Goal: Information Seeking & Learning: Learn about a topic

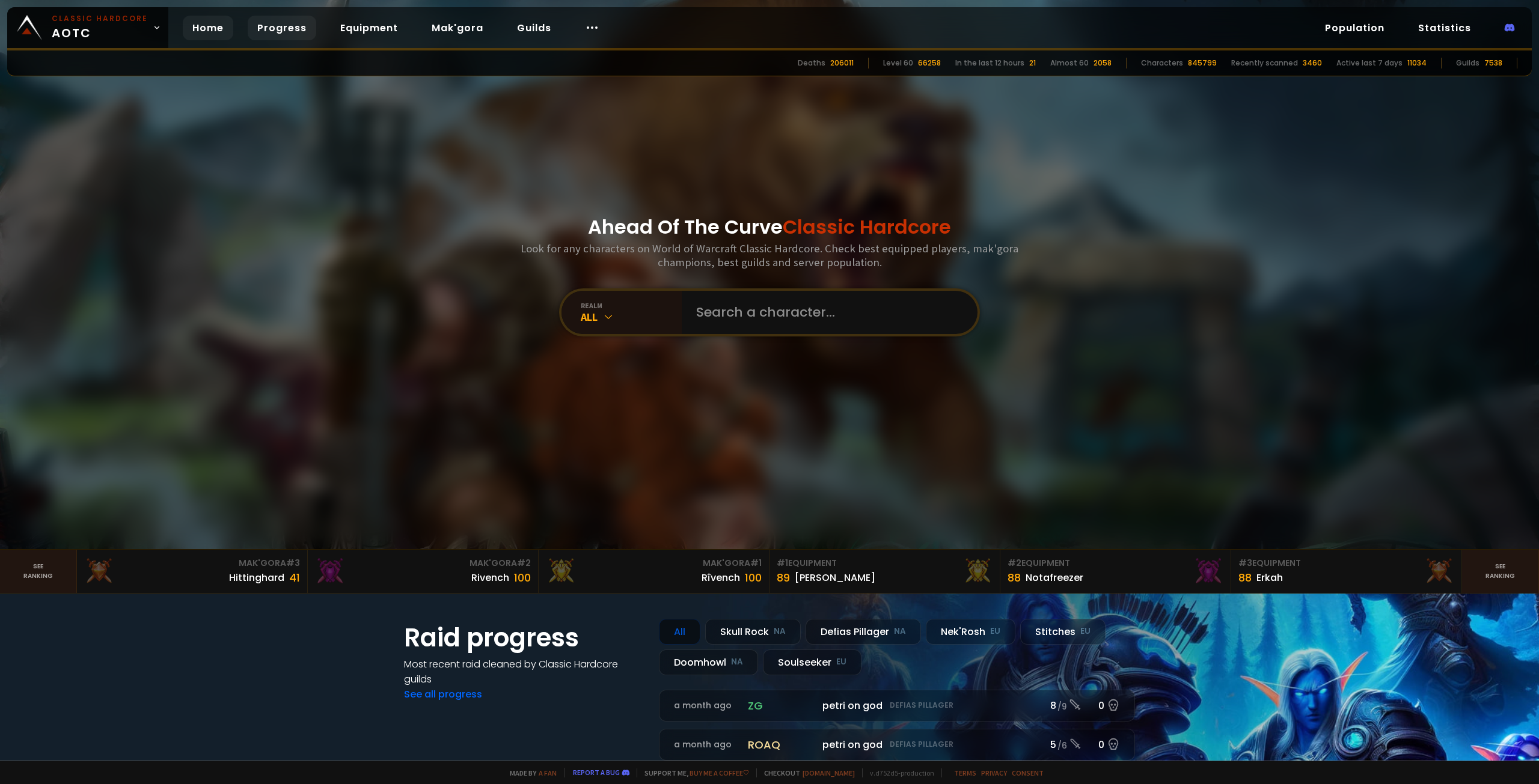
click at [293, 22] on link "Progress" at bounding box center [281, 28] width 68 height 25
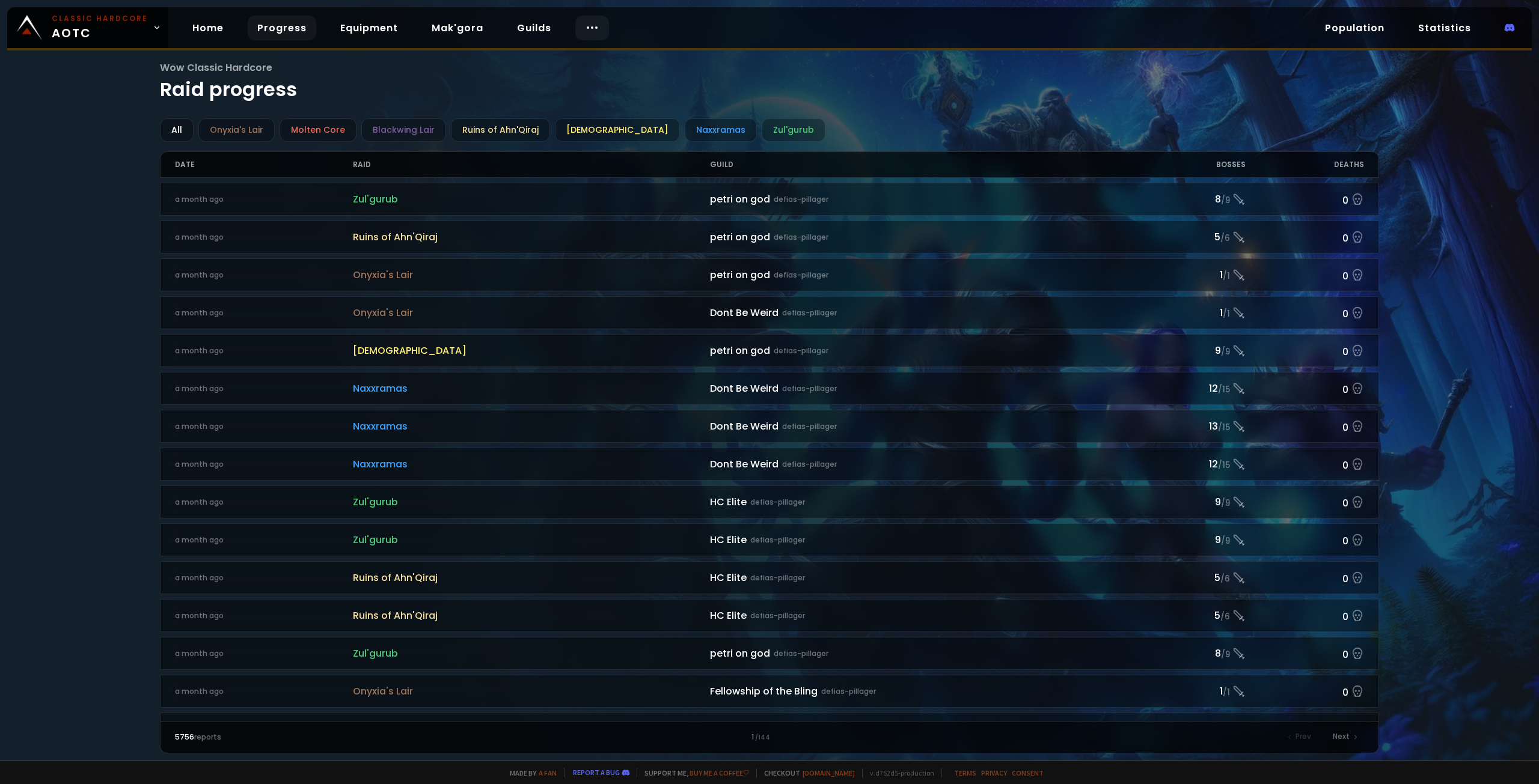
click at [588, 26] on icon at bounding box center [592, 28] width 15 height 15
click at [588, 62] on link "Race to 60" at bounding box center [587, 62] width 104 height 26
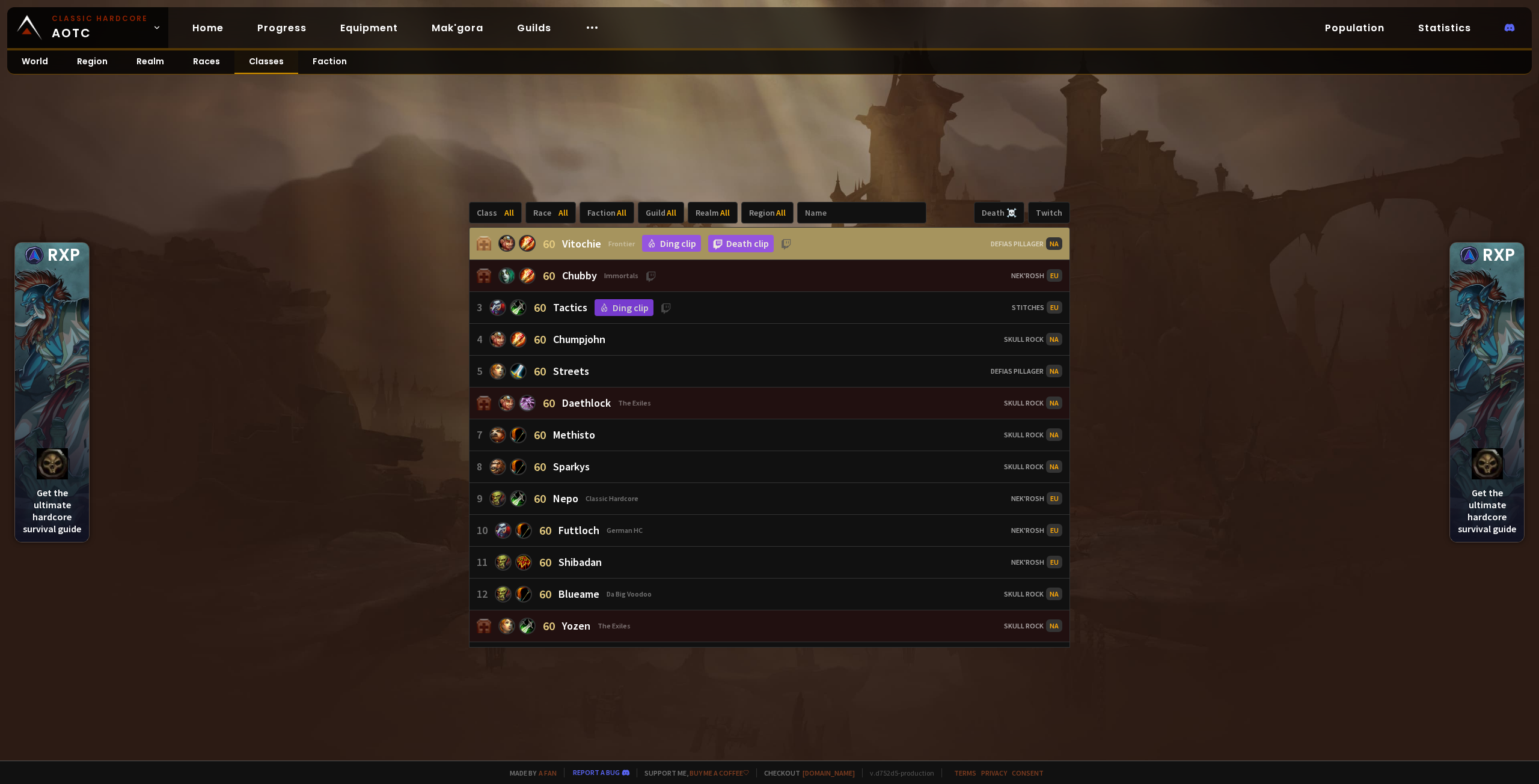
click at [268, 61] on link "Classes" at bounding box center [266, 62] width 64 height 23
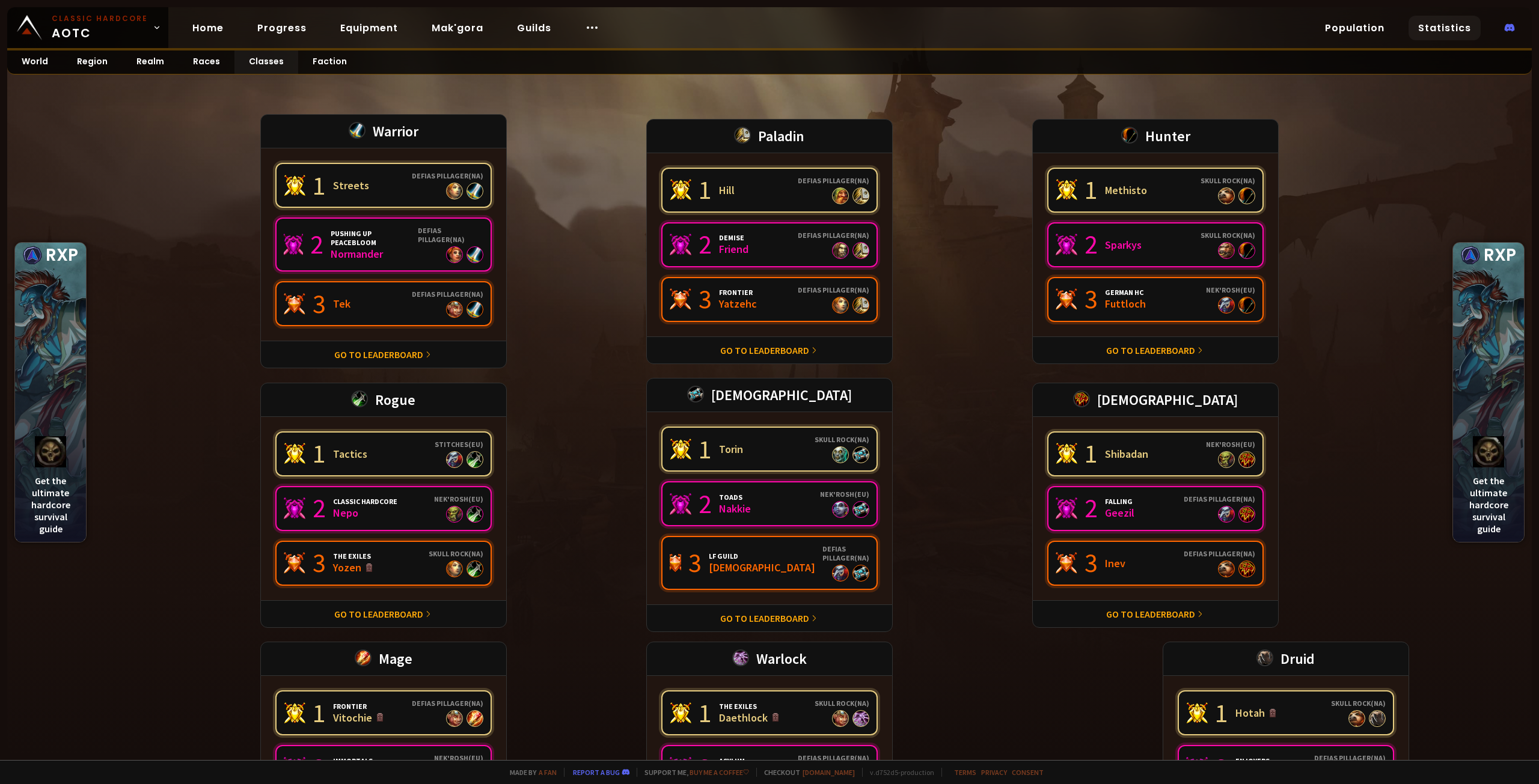
click at [1420, 29] on link "Statistics" at bounding box center [1445, 28] width 72 height 25
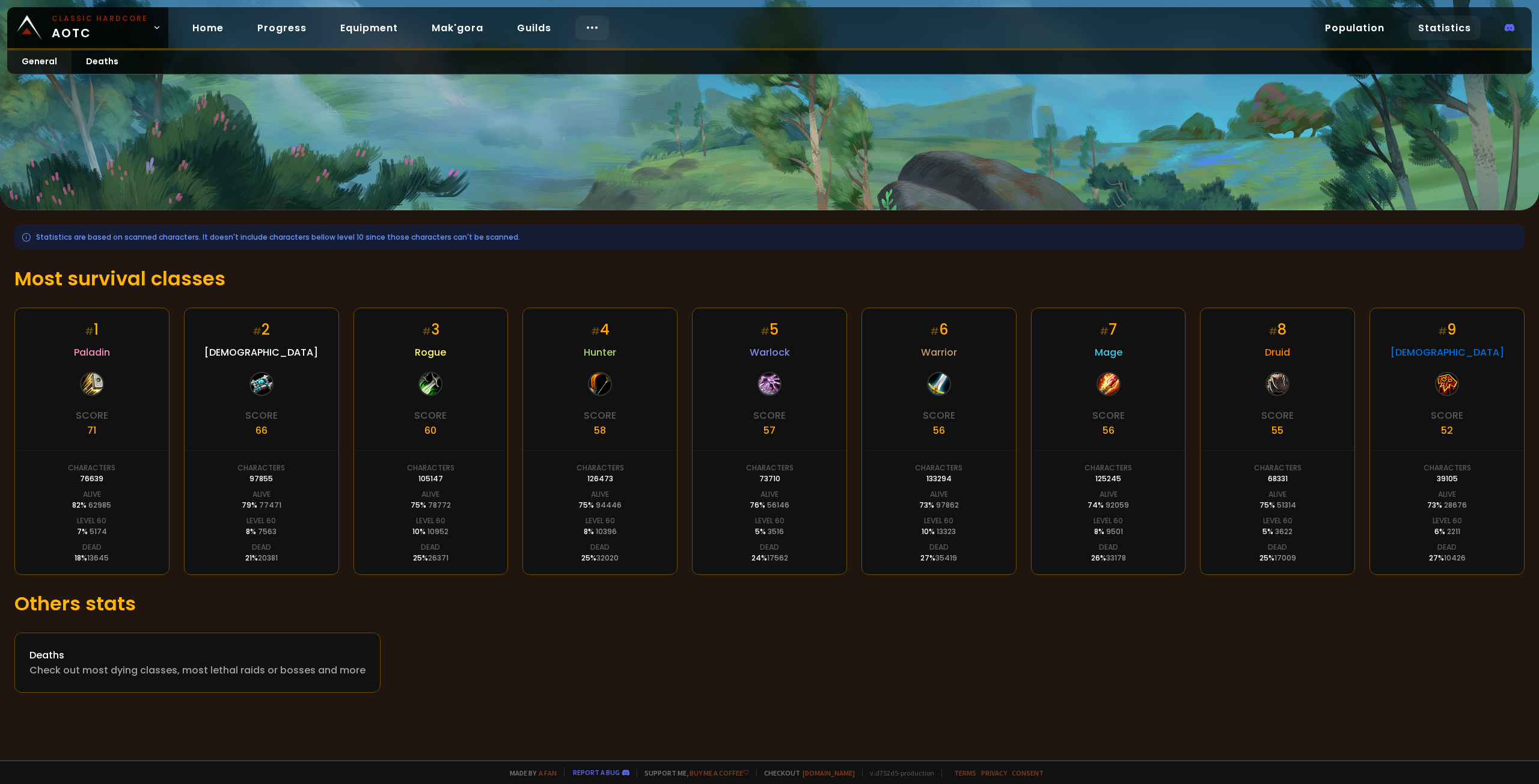
click at [585, 22] on icon at bounding box center [592, 28] width 15 height 15
click at [605, 63] on link "Race to 60" at bounding box center [587, 62] width 104 height 26
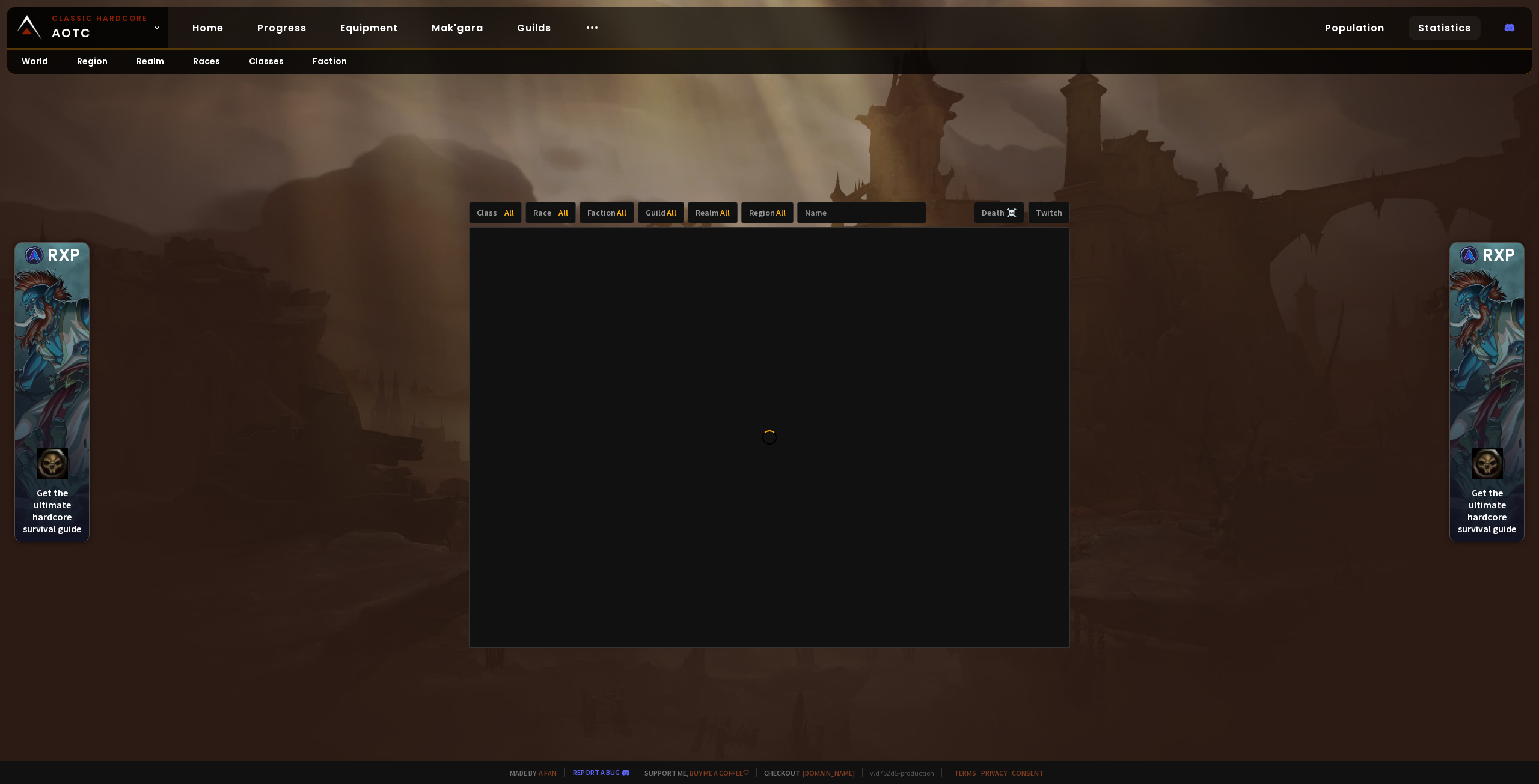
click at [1460, 31] on link "Statistics" at bounding box center [1445, 28] width 72 height 25
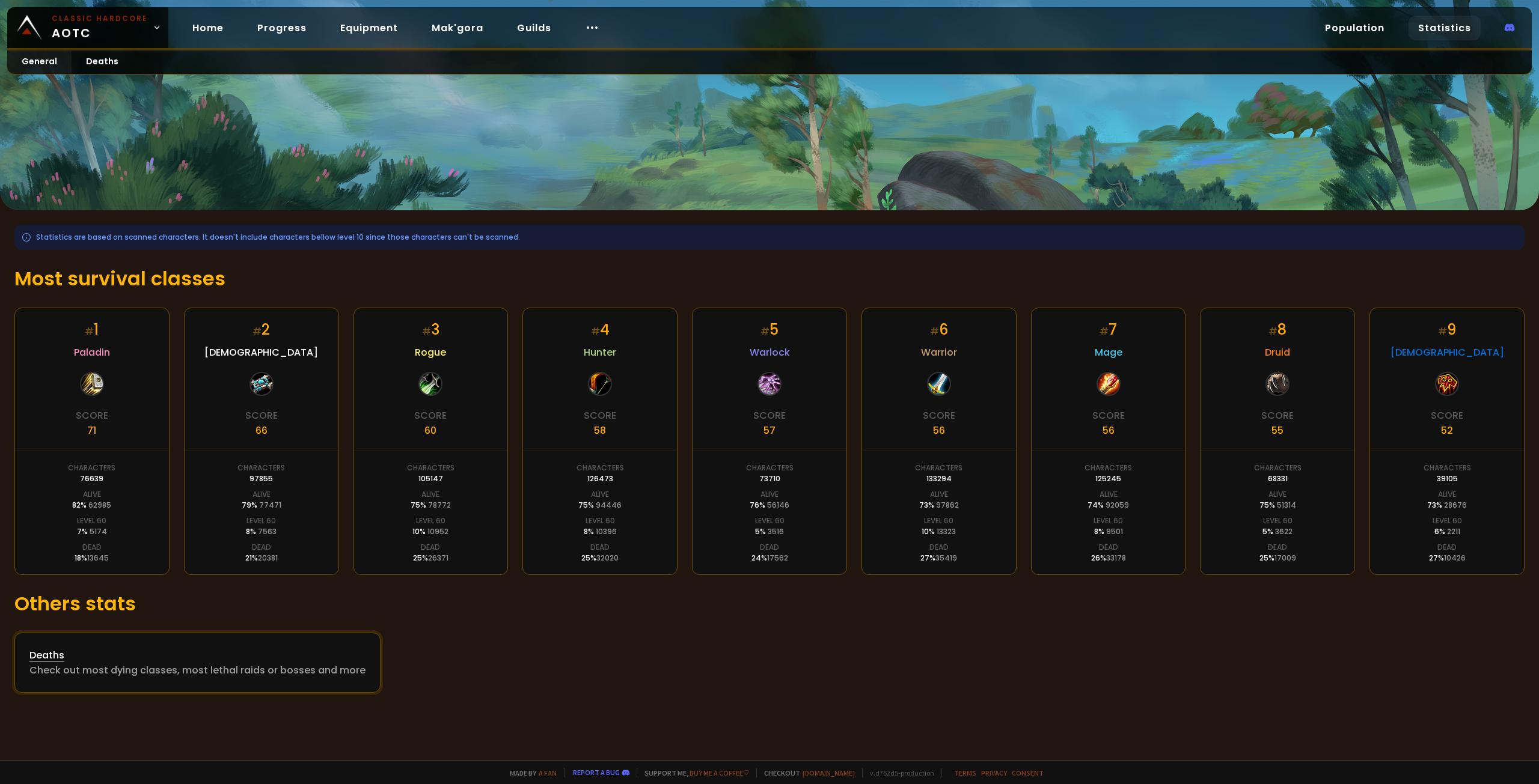
click at [317, 666] on div "Check out most dying classes, most lethal raids or bosses and more" at bounding box center [197, 670] width 336 height 15
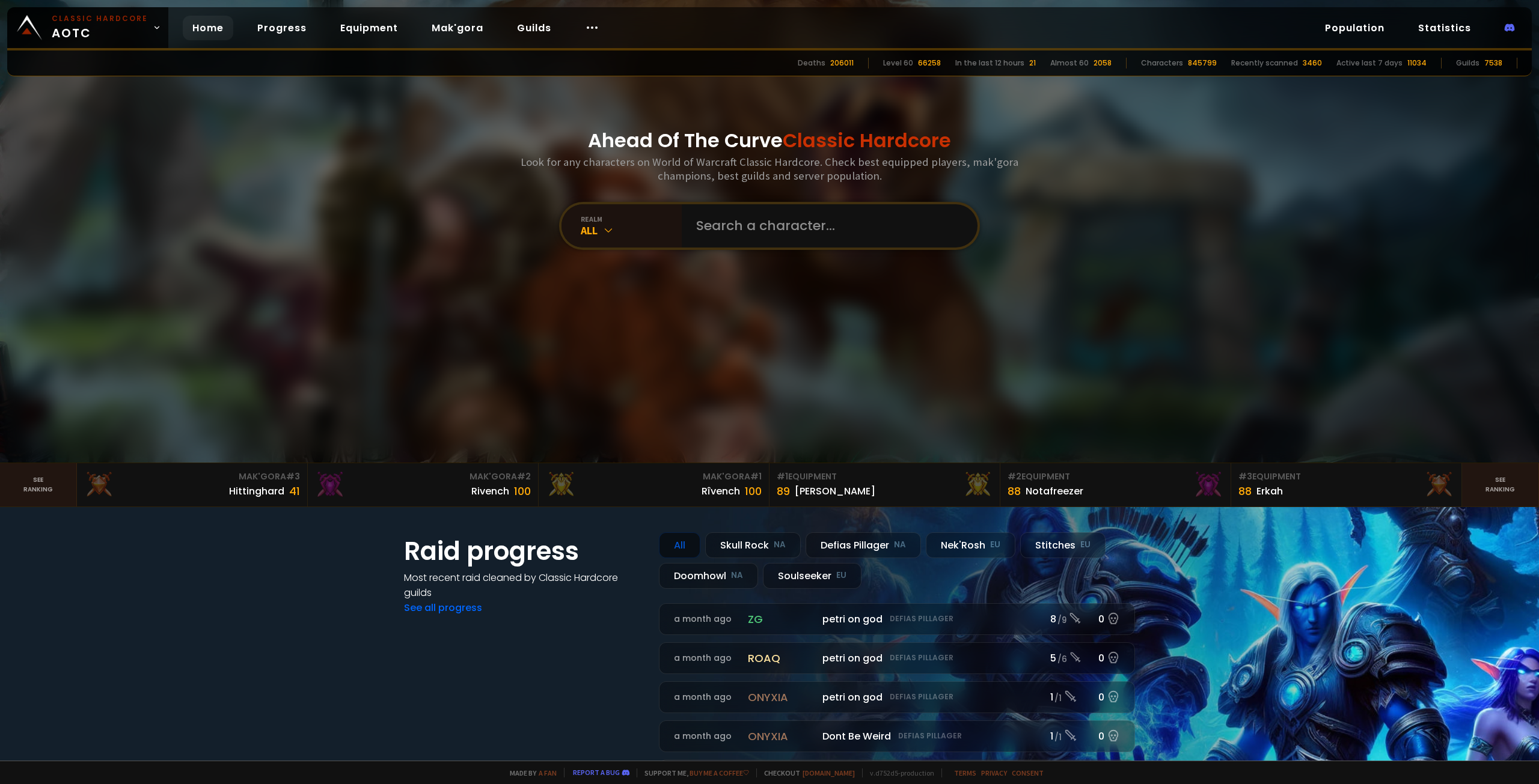
scroll to position [60, 0]
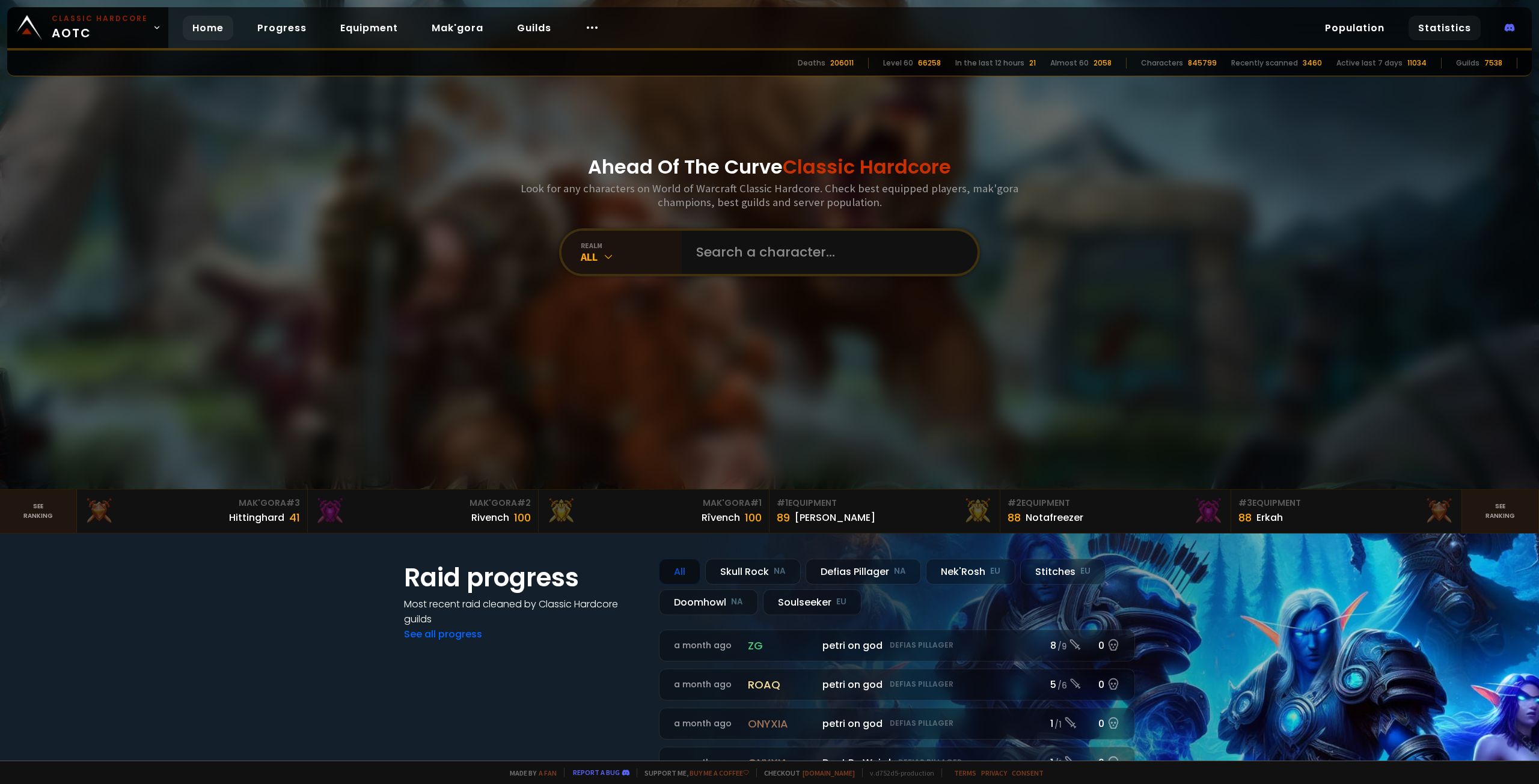
click at [1467, 23] on link "Statistics" at bounding box center [1445, 28] width 72 height 25
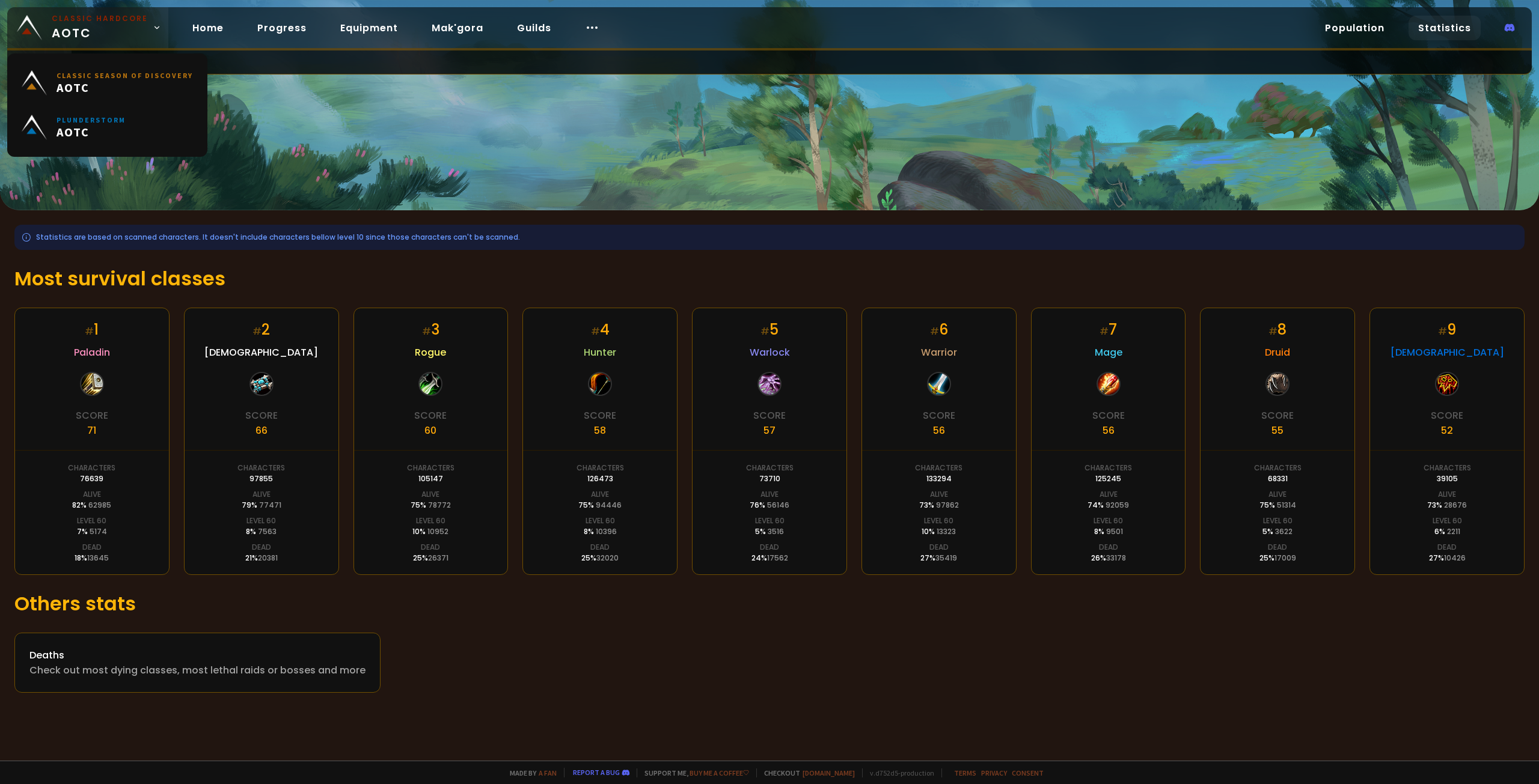
click at [98, 21] on small "Classic Hardcore" at bounding box center [99, 18] width 96 height 11
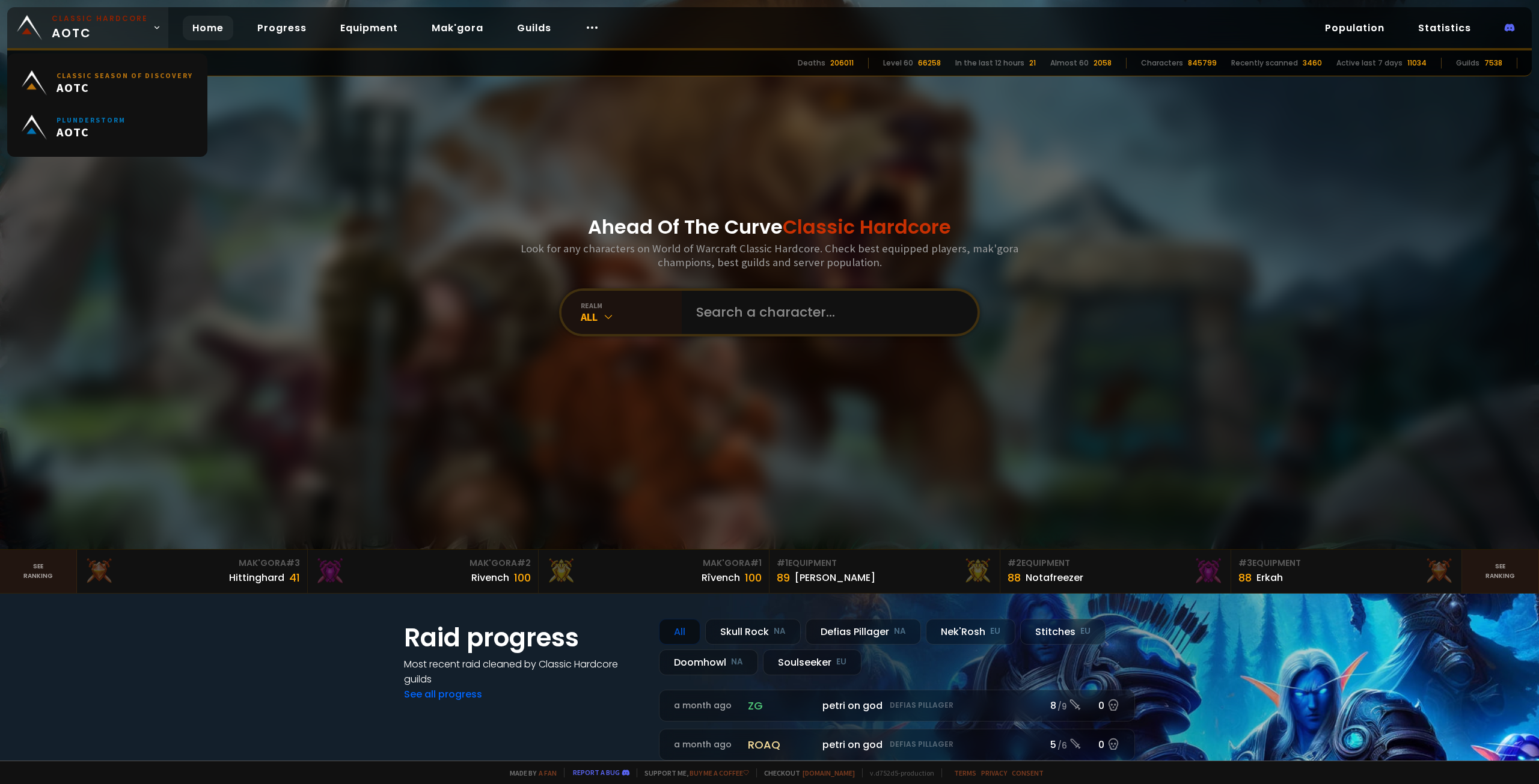
click at [98, 21] on small "Classic Hardcore" at bounding box center [99, 18] width 96 height 11
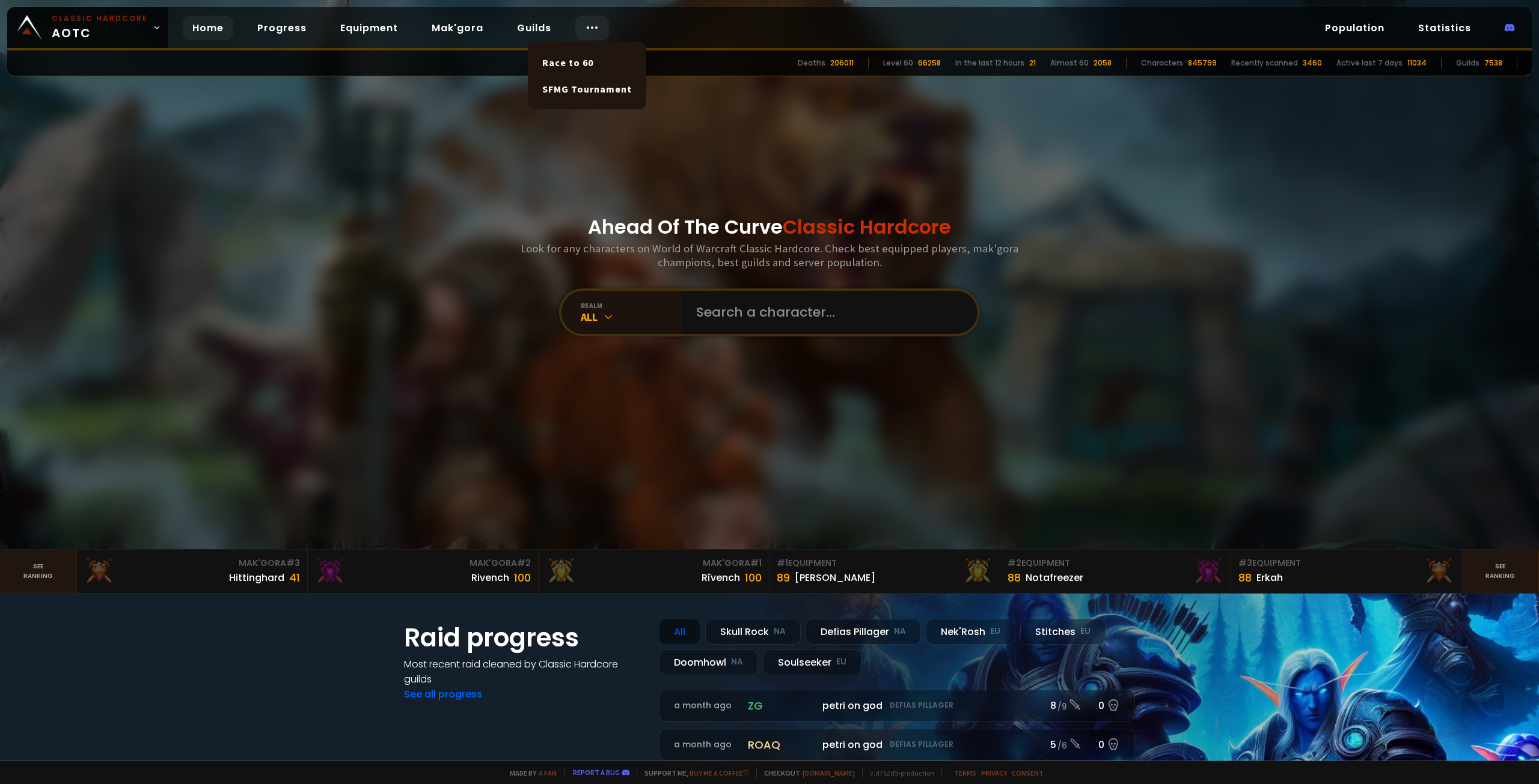
click at [575, 29] on div at bounding box center [592, 28] width 34 height 25
click at [582, 67] on link "Race to 60" at bounding box center [587, 62] width 104 height 26
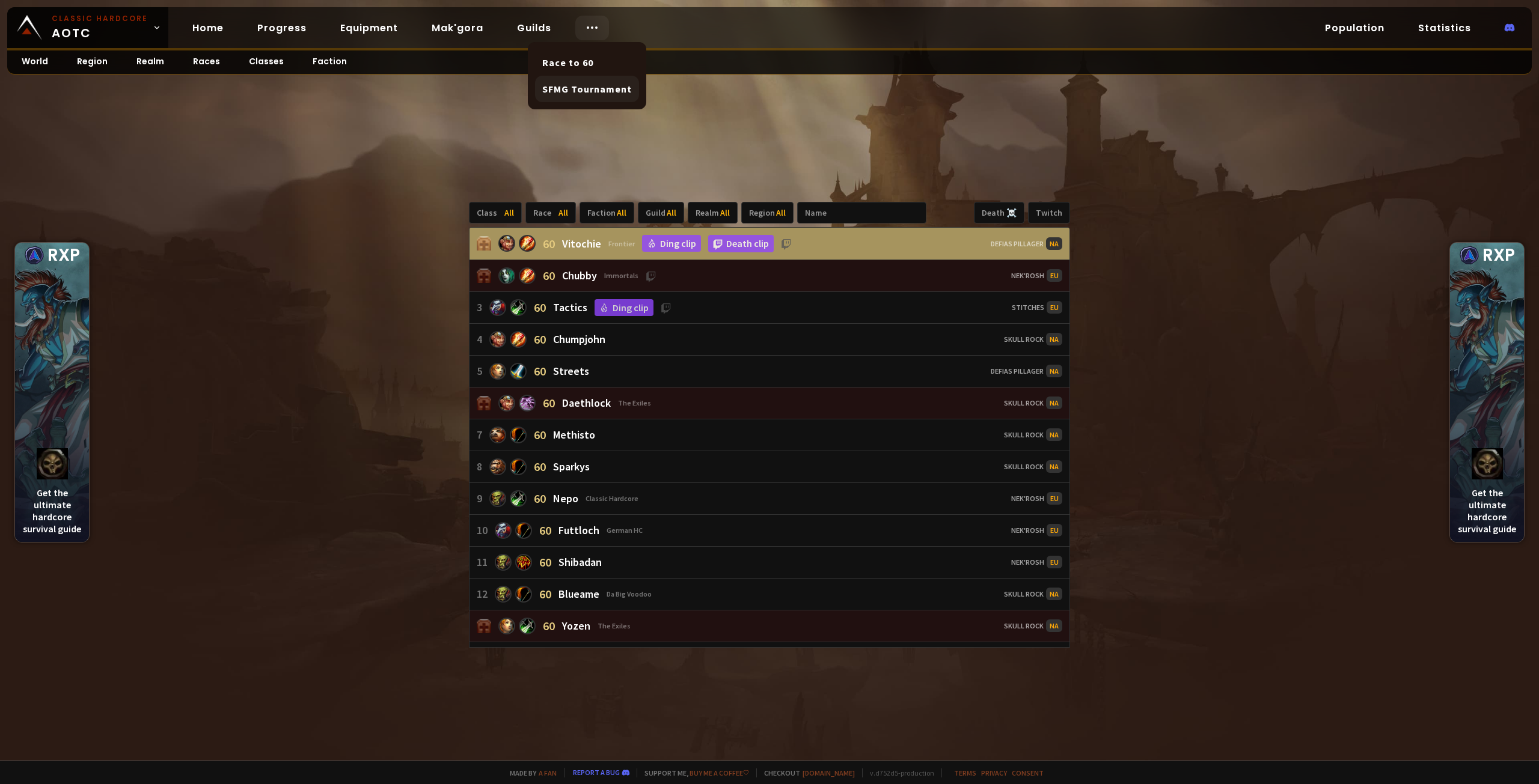
click at [583, 86] on link "SFMG Tournament" at bounding box center [587, 89] width 104 height 26
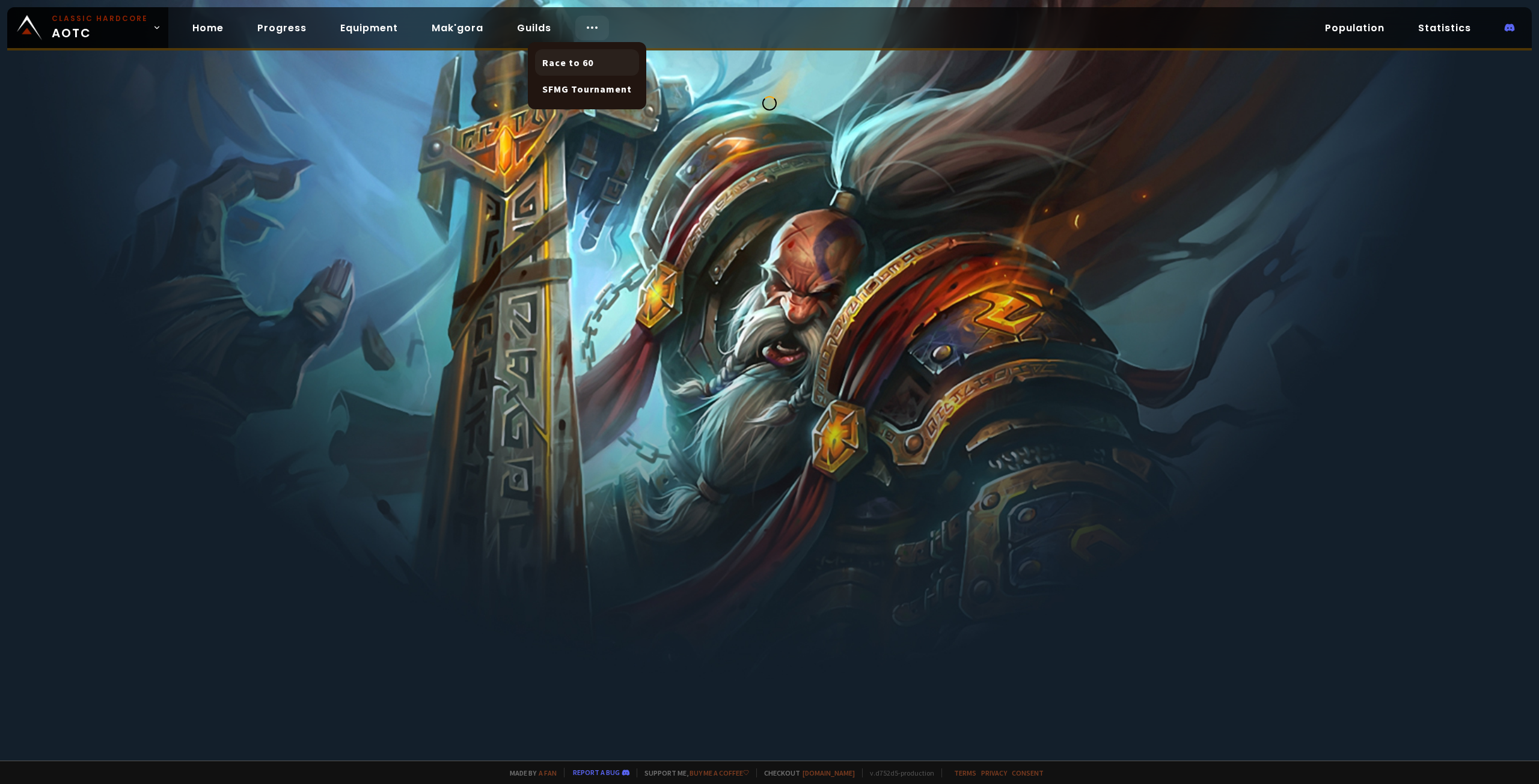
click at [578, 63] on link "Race to 60" at bounding box center [587, 62] width 104 height 26
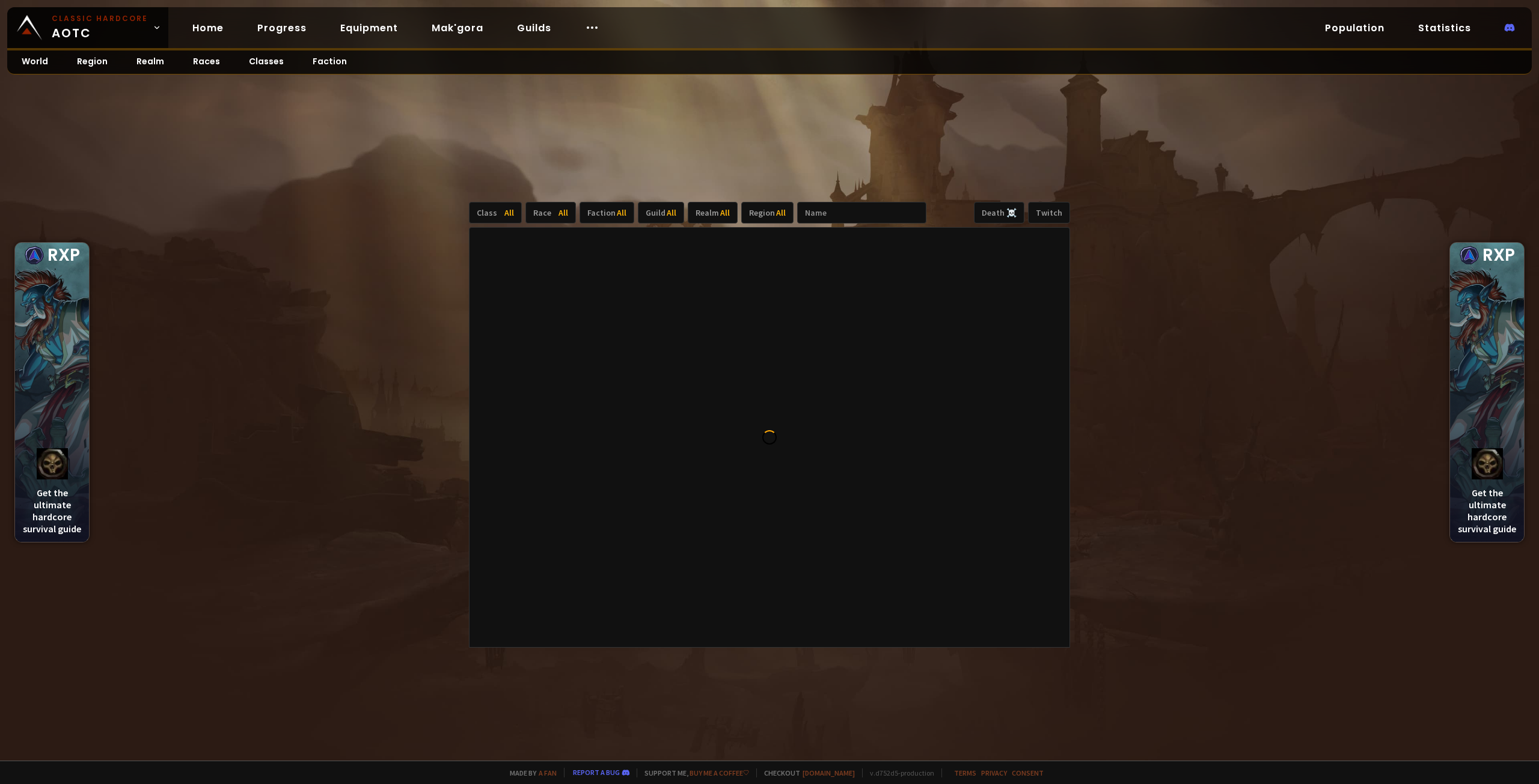
click at [241, 155] on div "Class All Race All Faction All Guild All Realm All Region All Death ☠️ Twitch" at bounding box center [769, 425] width 1539 height 672
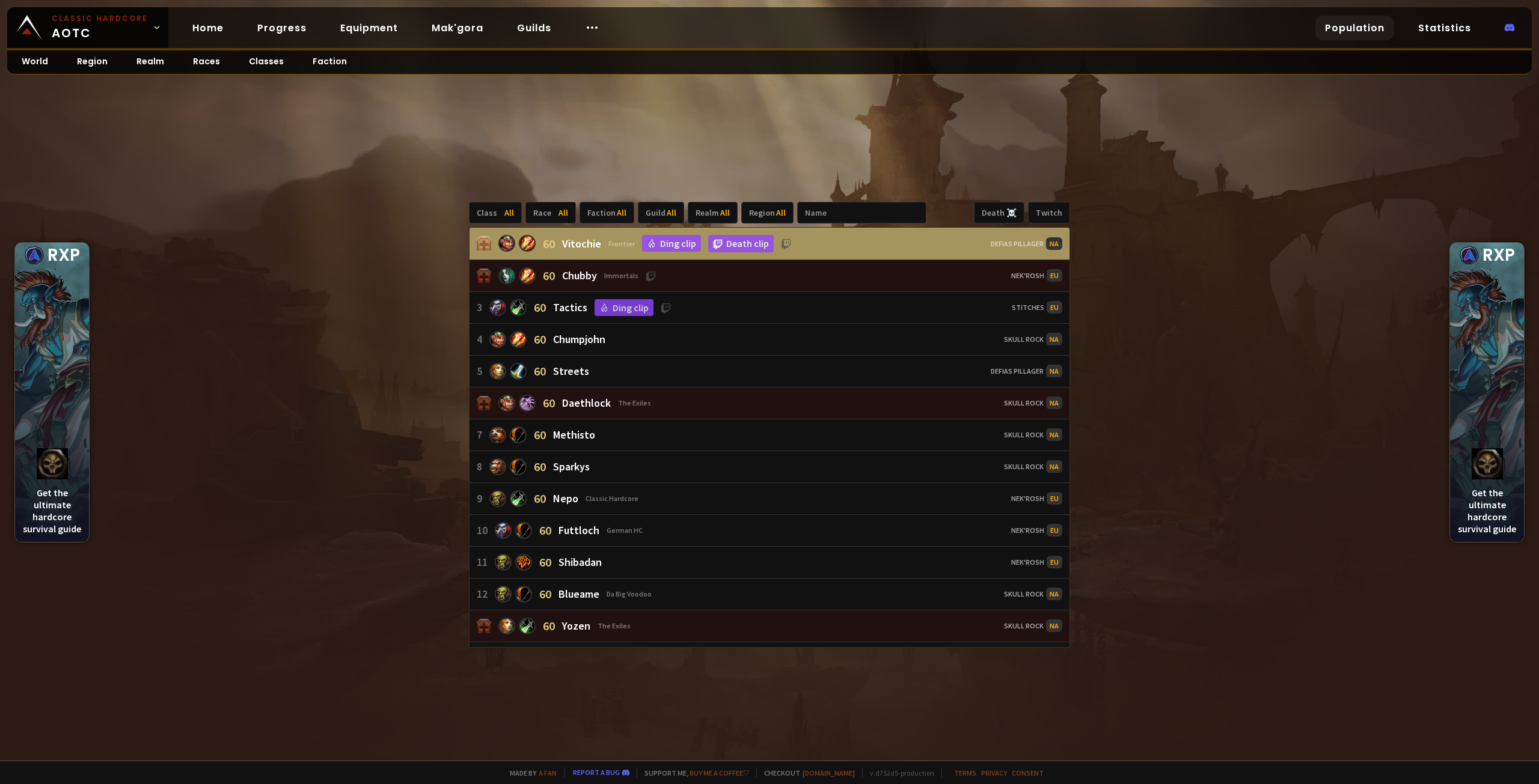
click at [1357, 31] on link "Population" at bounding box center [1354, 28] width 78 height 25
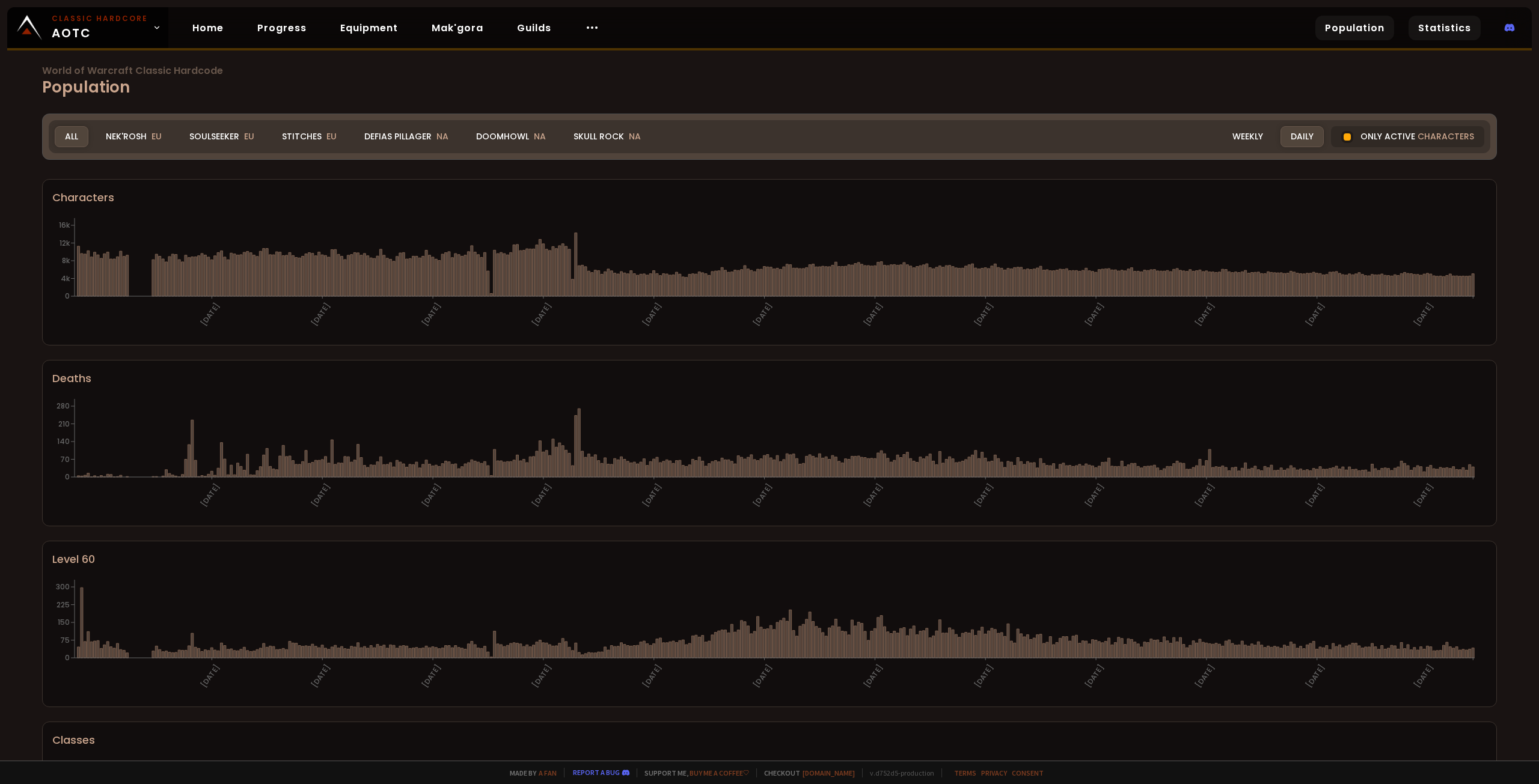
click at [1436, 26] on link "Statistics" at bounding box center [1445, 28] width 72 height 25
